Goal: Information Seeking & Learning: Learn about a topic

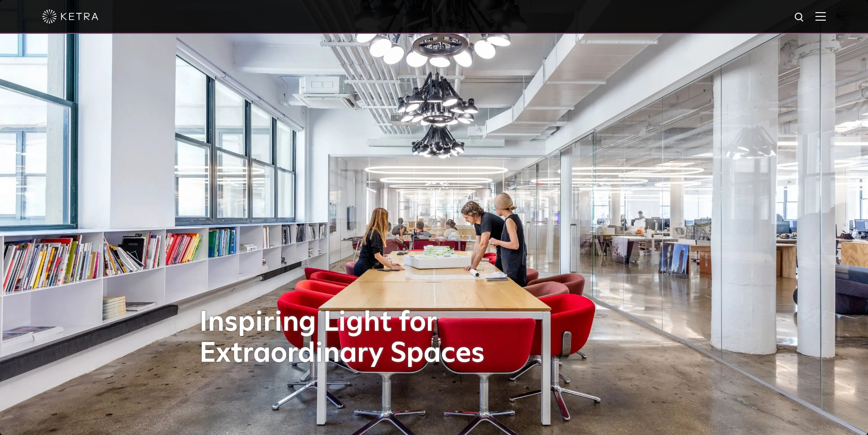
click at [826, 21] on img at bounding box center [821, 16] width 10 height 9
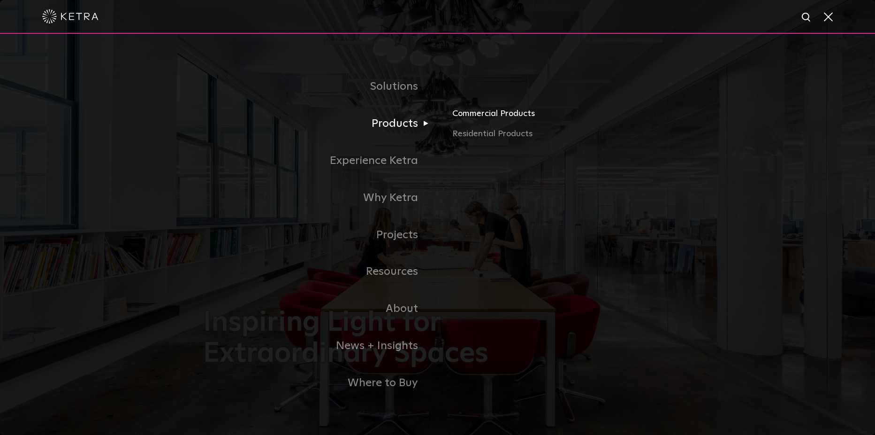
click at [499, 116] on link "Commercial Products" at bounding box center [562, 117] width 220 height 21
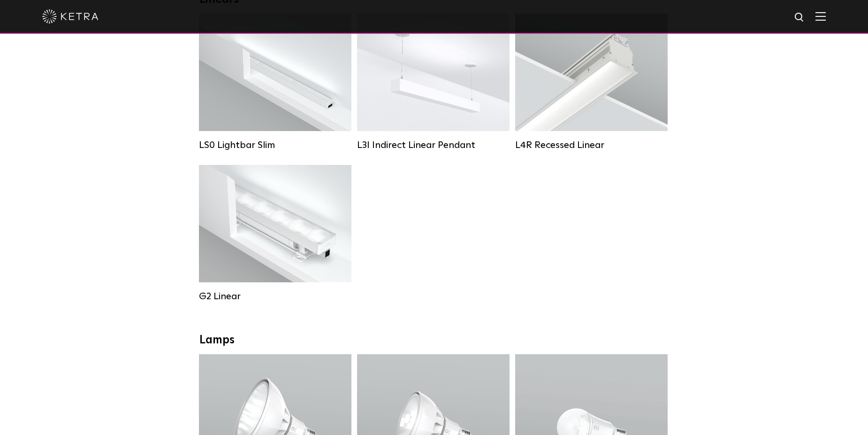
scroll to position [381, 0]
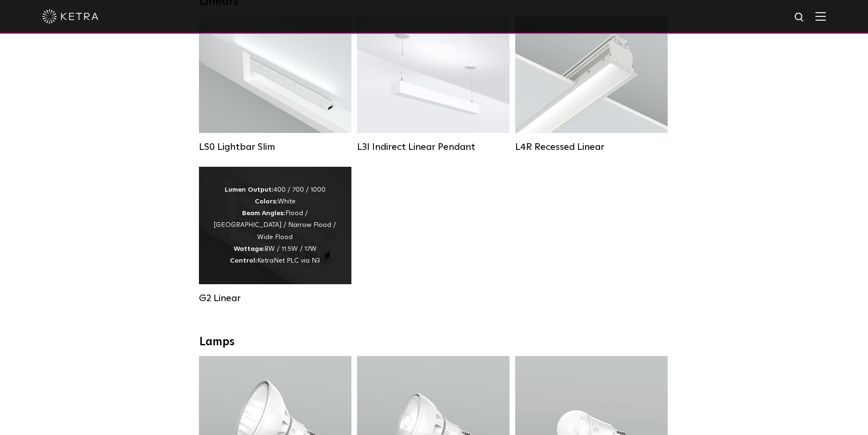
click at [286, 206] on div "Lumen Output: 400 / 700 / 1000 Colors: White Beam Angles: Flood / [GEOGRAPHIC_D…" at bounding box center [275, 225] width 124 height 83
